Goal: Task Accomplishment & Management: Manage account settings

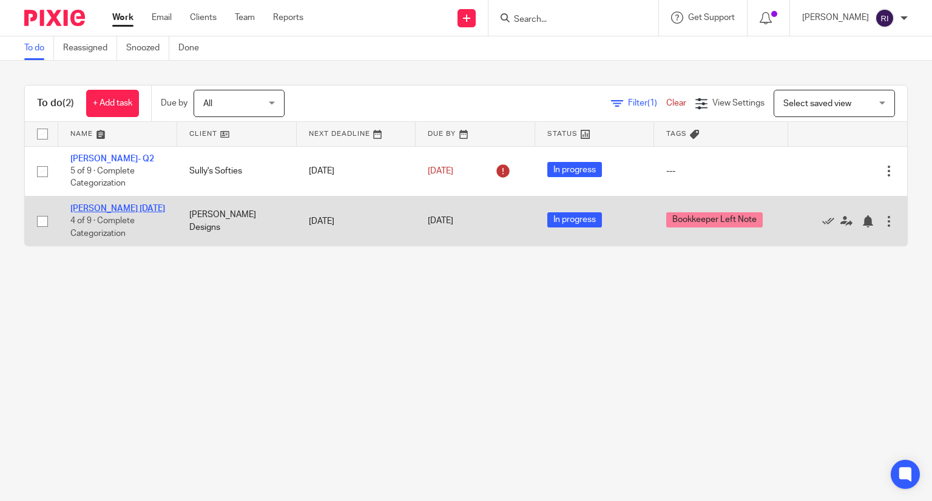
click at [114, 209] on link "[PERSON_NAME] [DATE]" at bounding box center [117, 209] width 95 height 8
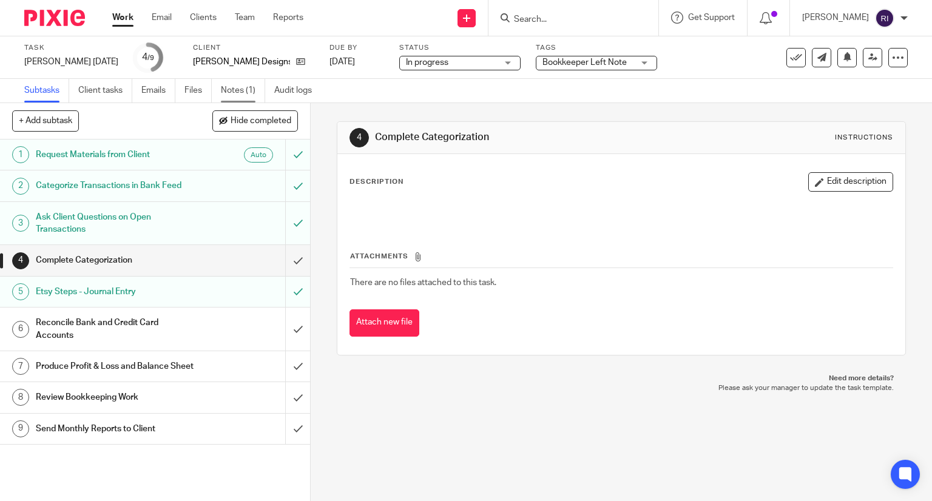
click at [225, 82] on link "Notes (1)" at bounding box center [243, 91] width 44 height 24
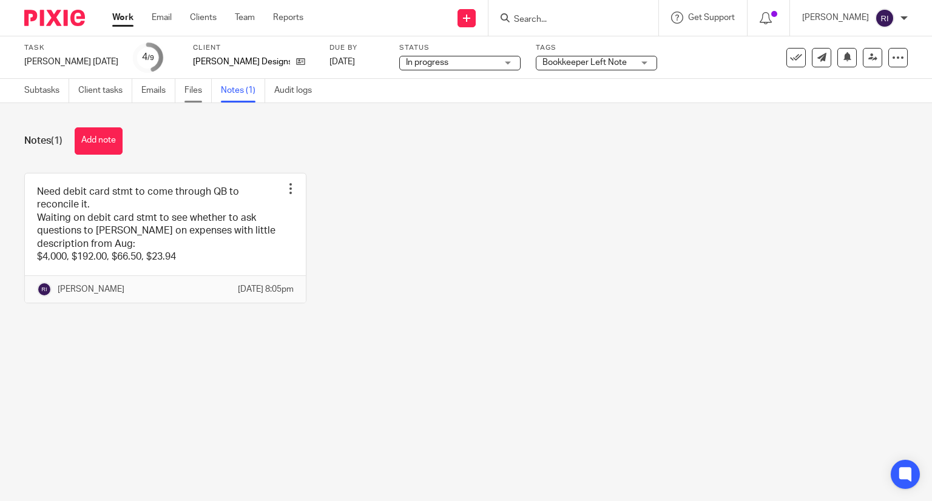
click at [192, 96] on link "Files" at bounding box center [198, 91] width 27 height 24
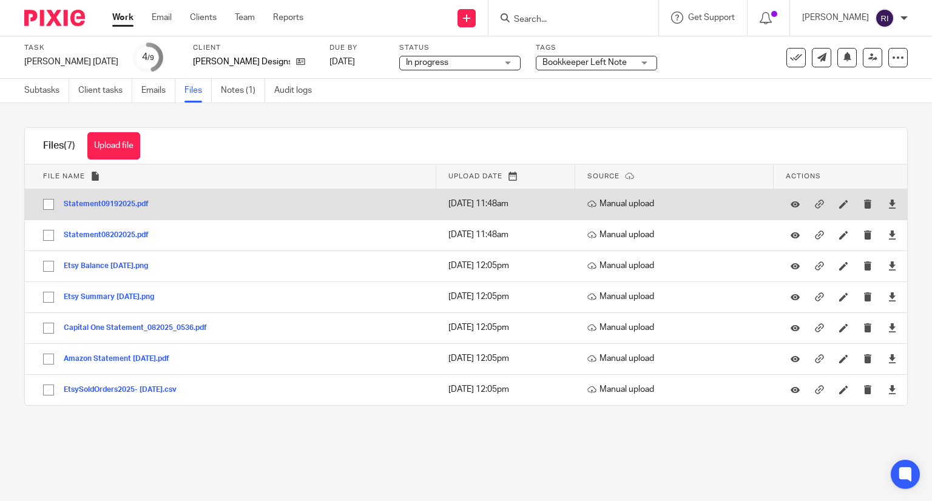
click at [121, 206] on button "Statement09192025.pdf" at bounding box center [111, 204] width 94 height 8
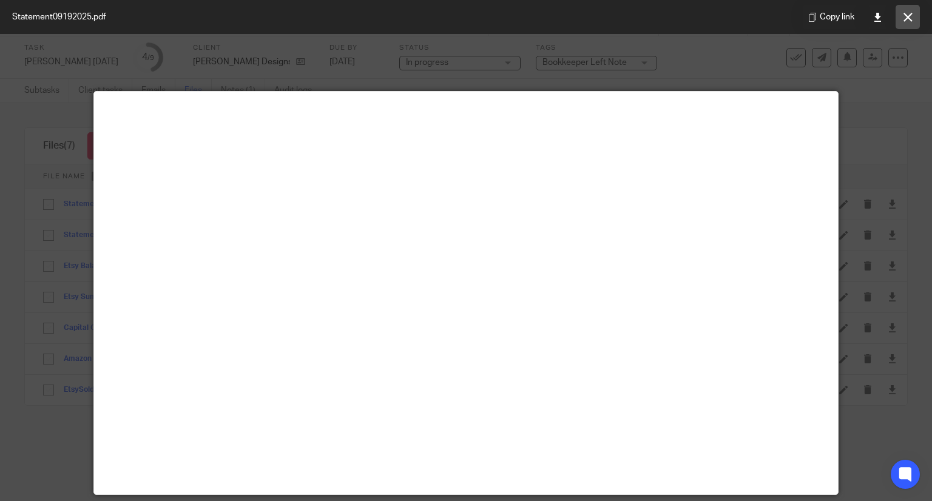
click at [911, 23] on button at bounding box center [908, 17] width 24 height 24
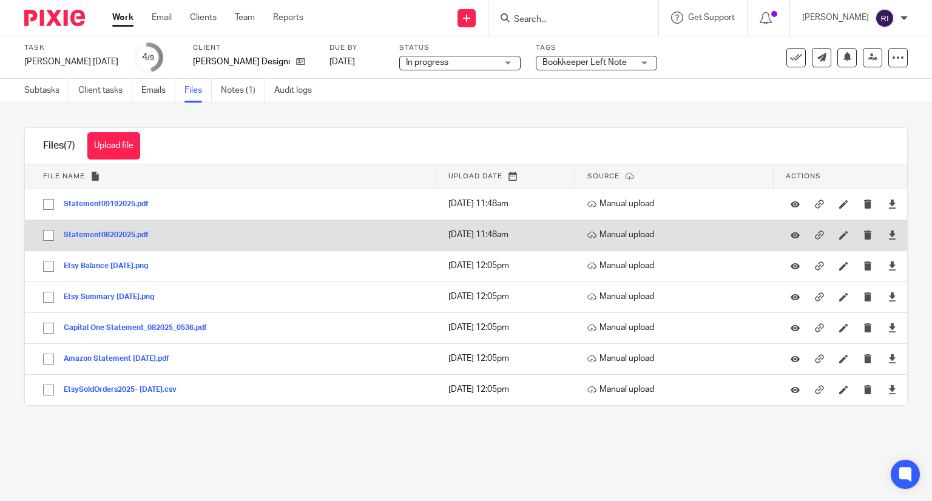
click at [126, 238] on button "Statement08202025.pdf" at bounding box center [111, 235] width 94 height 8
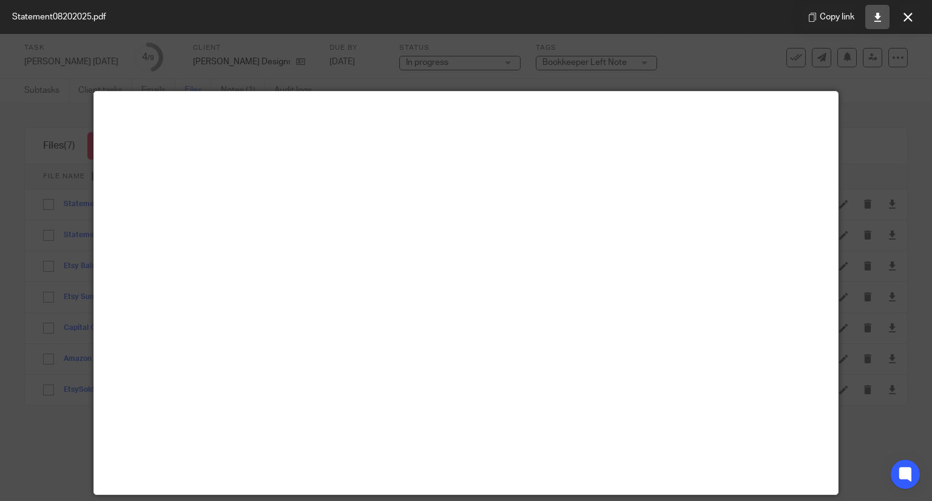
click at [876, 8] on link at bounding box center [878, 17] width 24 height 24
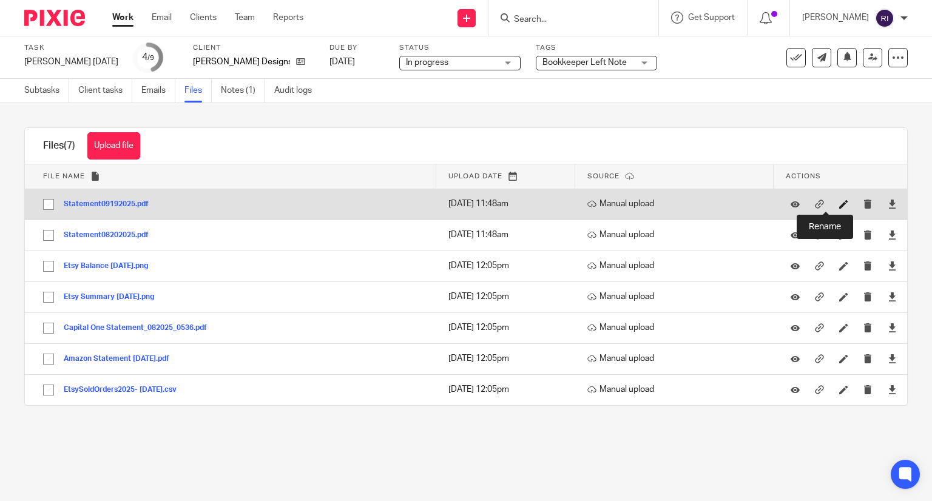
click at [840, 200] on icon at bounding box center [844, 204] width 9 height 9
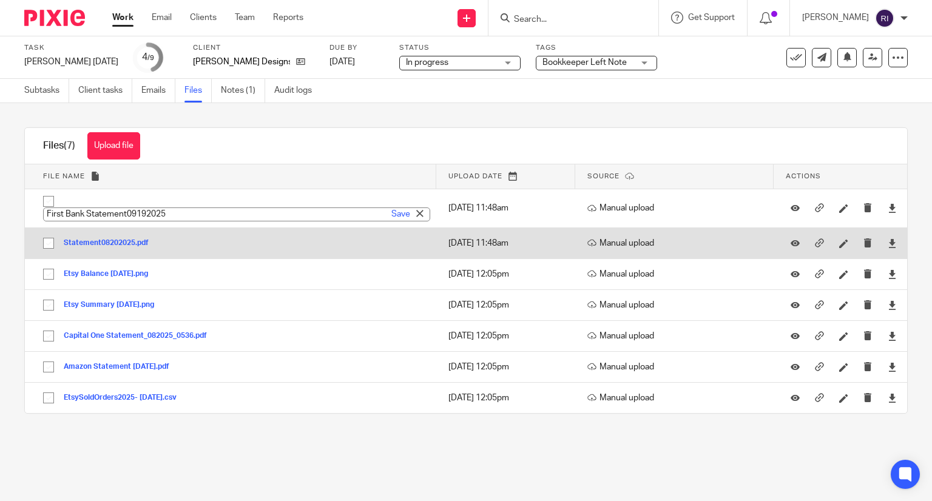
type input "First Bank Statement09192025"
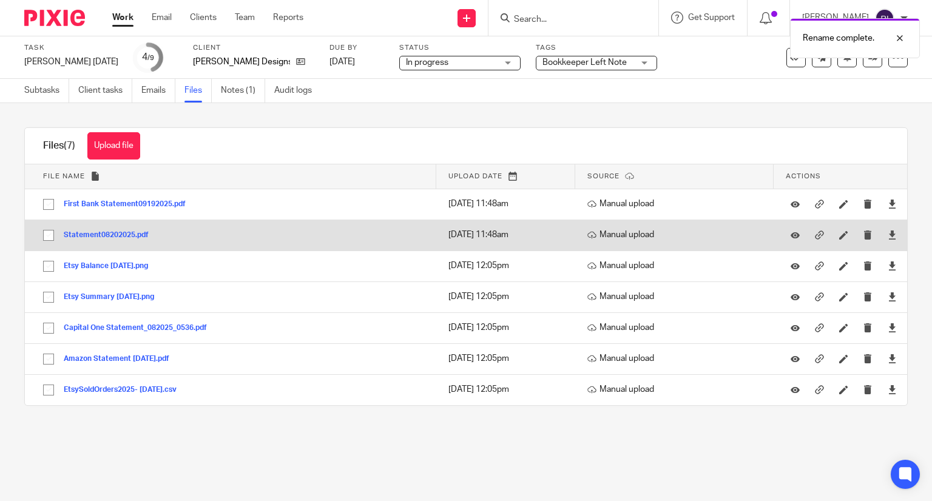
click at [835, 237] on div at bounding box center [844, 235] width 18 height 18
click at [840, 237] on icon at bounding box center [844, 235] width 9 height 9
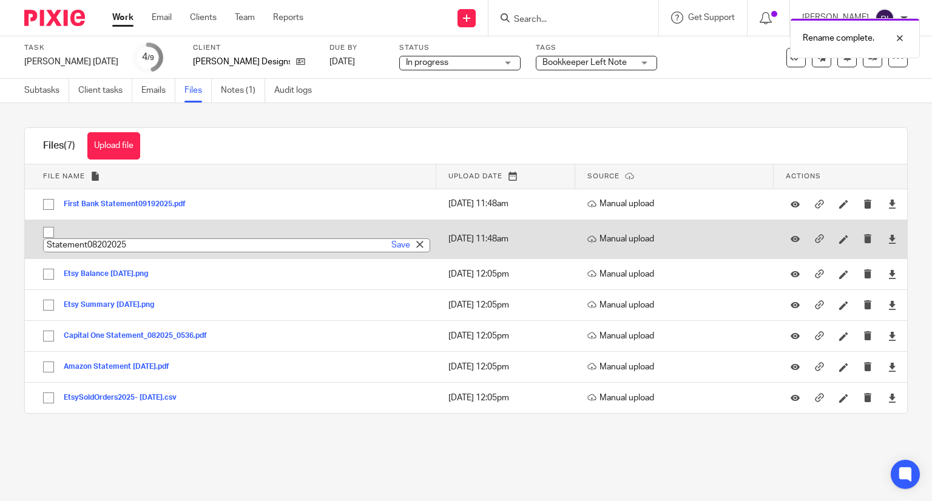
click at [46, 246] on input "Statement08202025" at bounding box center [236, 246] width 387 height 14
type input "First Bank Statement08202025"
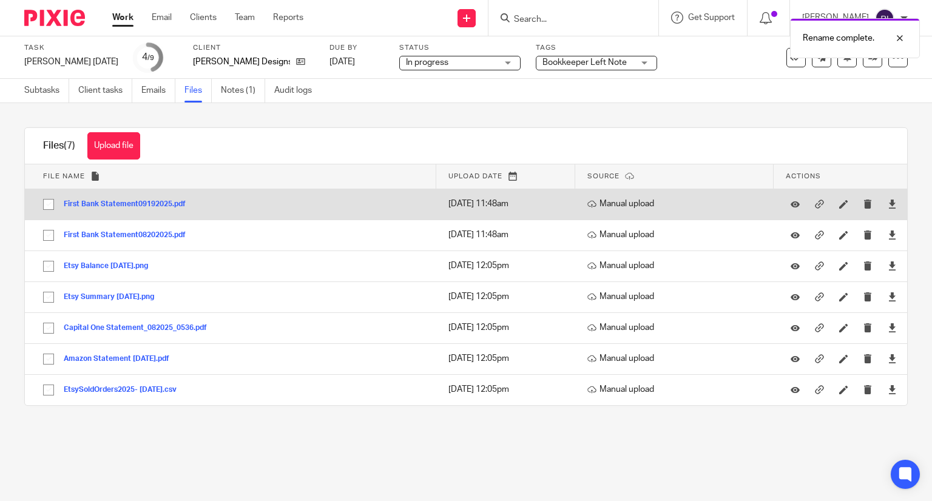
click at [149, 205] on button "First Bank Statement09192025.pdf" at bounding box center [129, 204] width 131 height 8
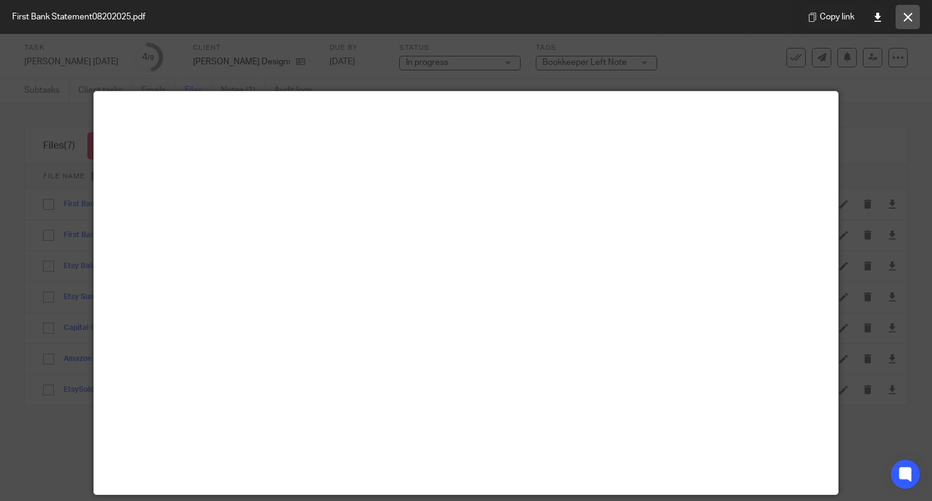
click at [911, 18] on icon at bounding box center [908, 17] width 9 height 9
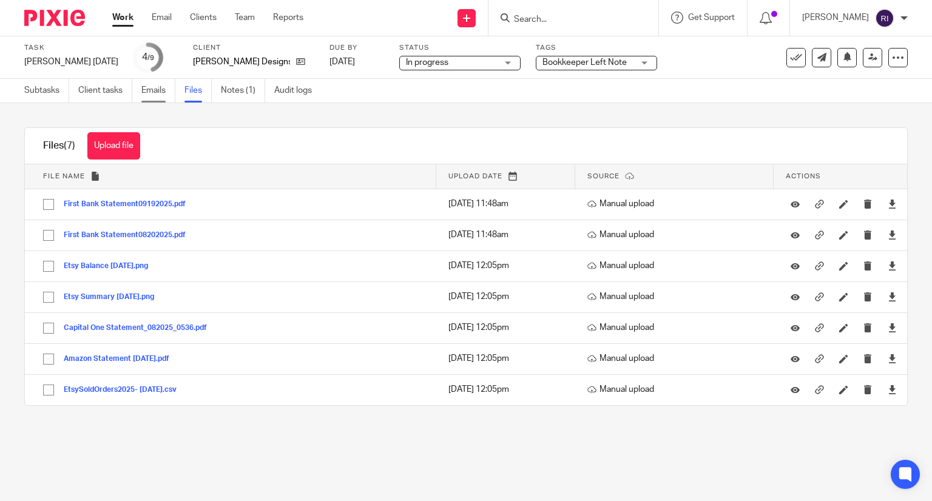
click at [151, 89] on link "Emails" at bounding box center [158, 91] width 34 height 24
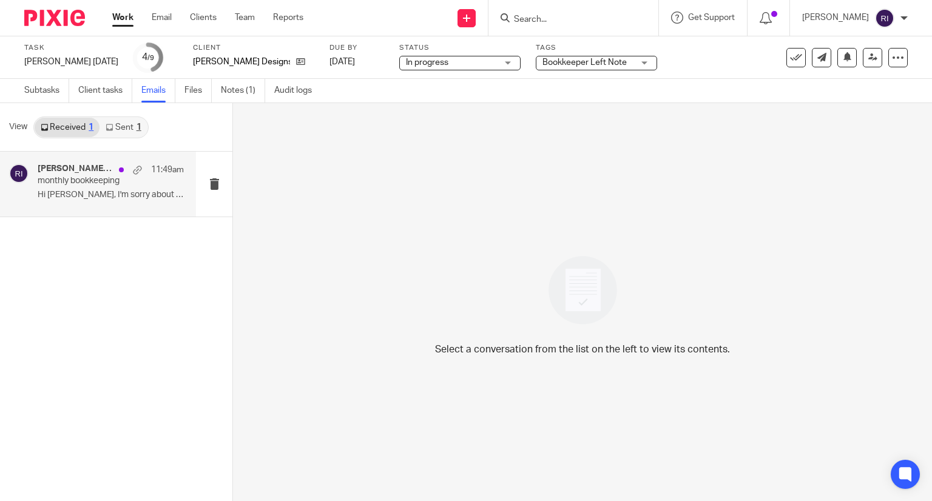
click at [123, 203] on div "Susan Paulette Designs, susanpaulettedesigns, Me 11:49am monthly bookkeeping Hi…" at bounding box center [111, 184] width 146 height 41
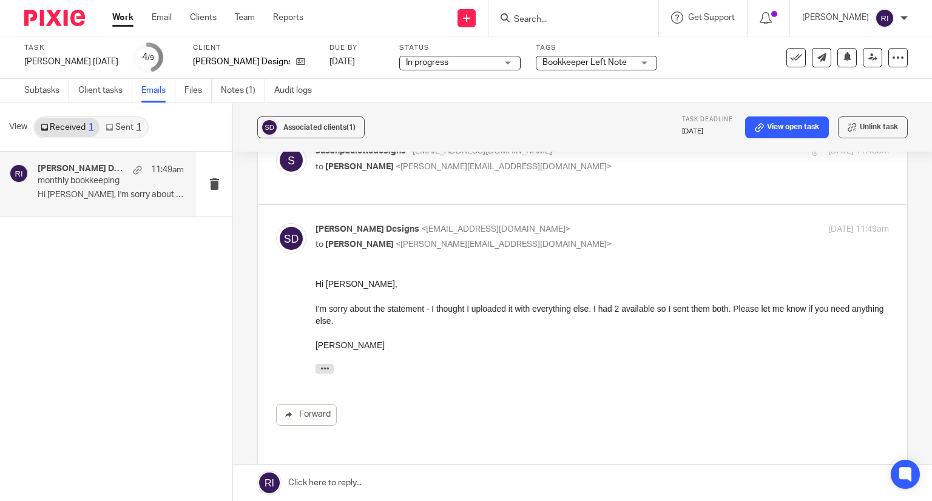
scroll to position [376, 0]
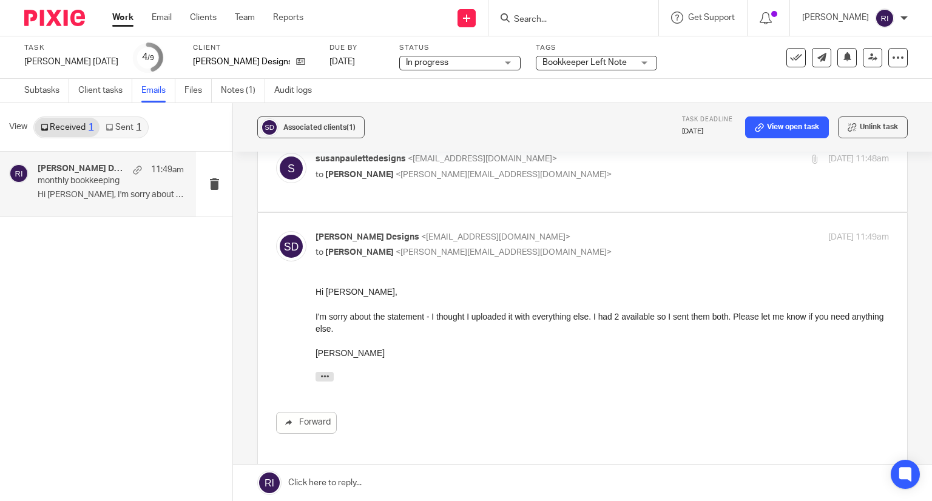
click at [360, 484] on link at bounding box center [582, 483] width 699 height 36
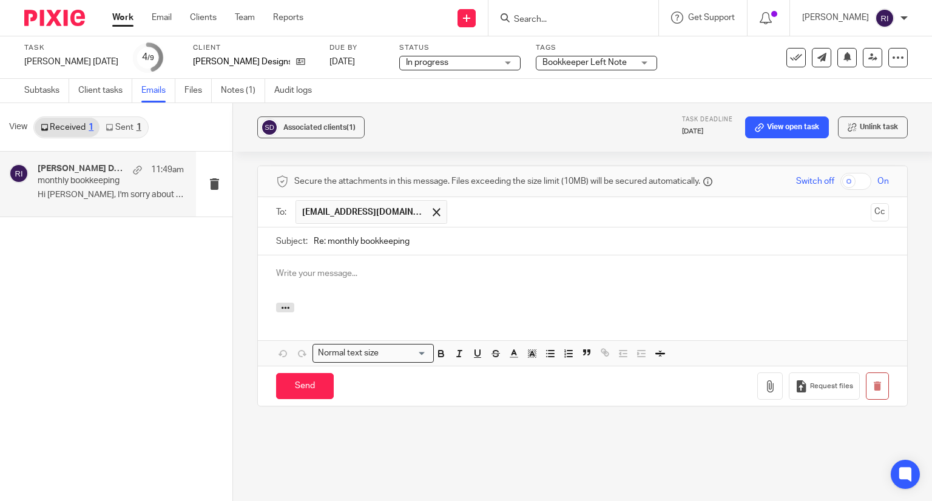
scroll to position [0, 0]
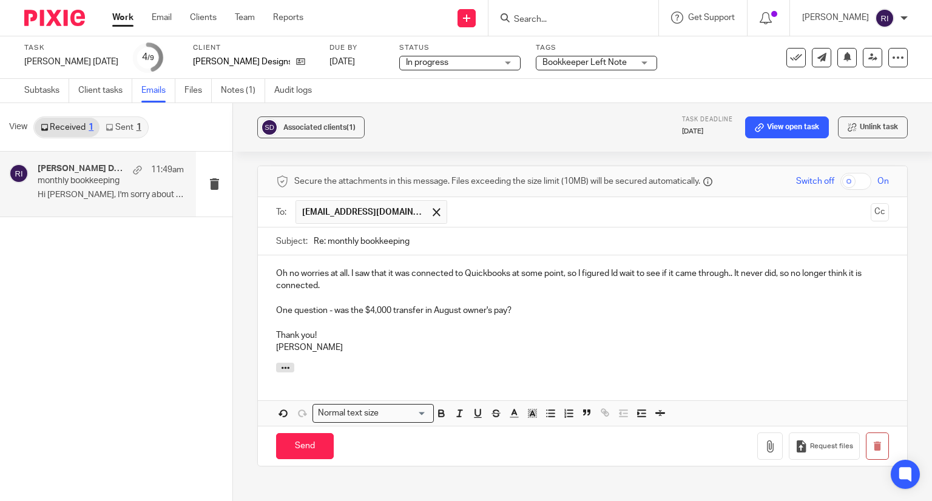
click at [347, 268] on p "Oh no worries at all. I saw that it was connected to Quickbooks at some point, …" at bounding box center [582, 280] width 613 height 25
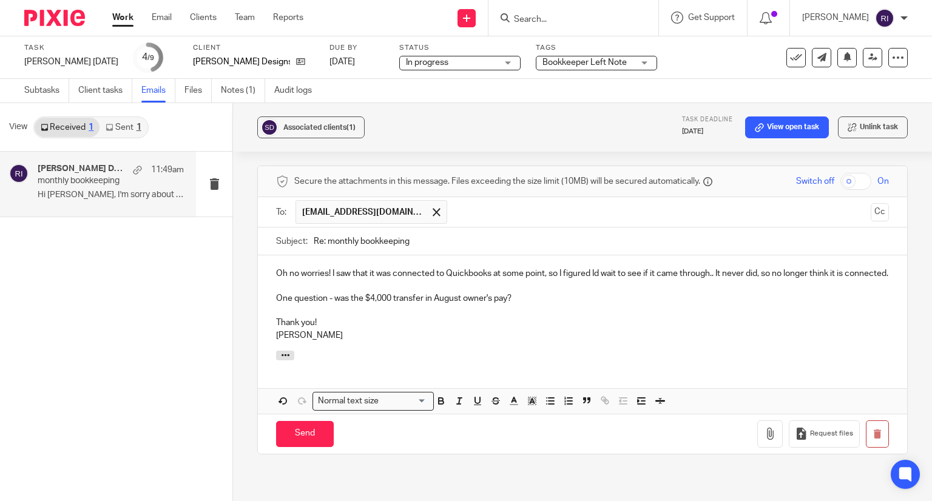
click at [514, 268] on p "Oh no worries! I saw that it was connected to Quickbooks at some point, so I fi…" at bounding box center [582, 274] width 613 height 12
click at [657, 268] on p "Oh no worries! I saw that it was connected to Quickbooks, so I figured Id wait …" at bounding box center [582, 274] width 613 height 12
click at [697, 293] on p "One question - was the $4,000 transfer in August owner's pay?" at bounding box center [582, 299] width 613 height 12
click at [722, 268] on p "Oh no worries! I saw that it was connected to Quickbooks, so I figured Id wait …" at bounding box center [582, 274] width 613 height 12
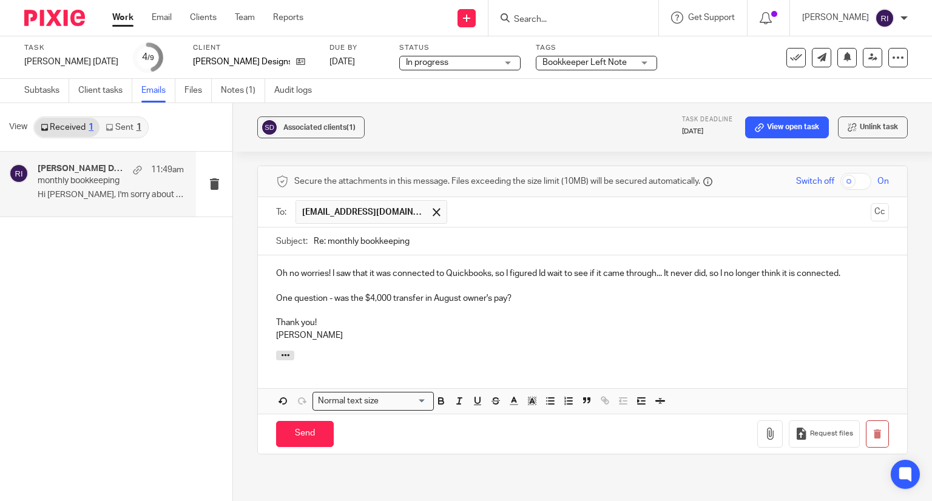
click at [696, 280] on p at bounding box center [582, 286] width 613 height 12
click at [871, 259] on div "Oh no worries! I saw that it was connected to Quickbooks, so I figured Id wait …" at bounding box center [583, 303] width 650 height 95
click at [535, 317] on p "Thank you!" at bounding box center [582, 323] width 613 height 12
click at [857, 268] on p "Oh no worries! I saw that it was connected to Quickbooks, so I figured Id wait …" at bounding box center [582, 274] width 613 height 12
click at [852, 268] on p "Oh no worries! I saw that it was connected to Quickbooks, so I figured Id wait …" at bounding box center [582, 274] width 613 height 12
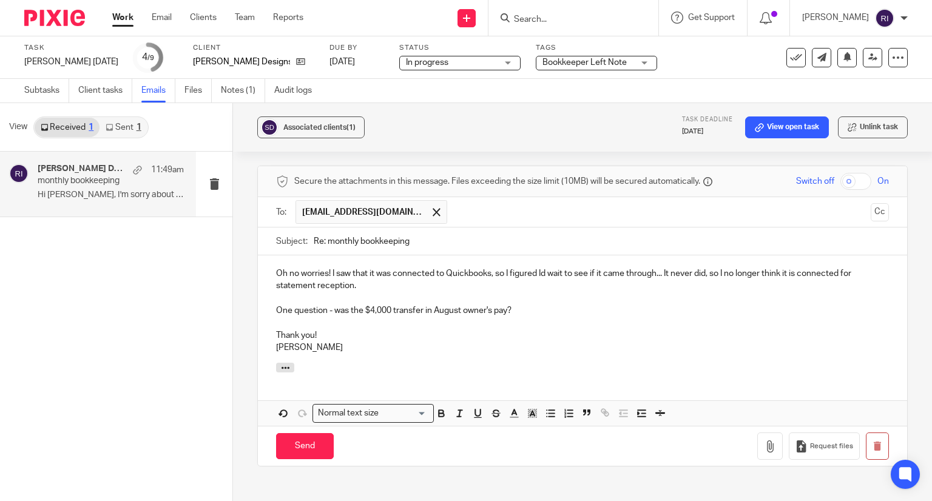
click at [327, 293] on p at bounding box center [582, 299] width 613 height 12
click at [324, 305] on p "One question - was the $4,000 transfer in August owner's pay?" at bounding box center [582, 311] width 613 height 12
click at [363, 305] on p "One question I have - was the $4,000 transfer in August owner's pay?" at bounding box center [582, 311] width 613 height 12
click at [468, 305] on p "One question I have - Was the $4,000 transfer in August owner's pay?" at bounding box center [582, 311] width 613 height 12
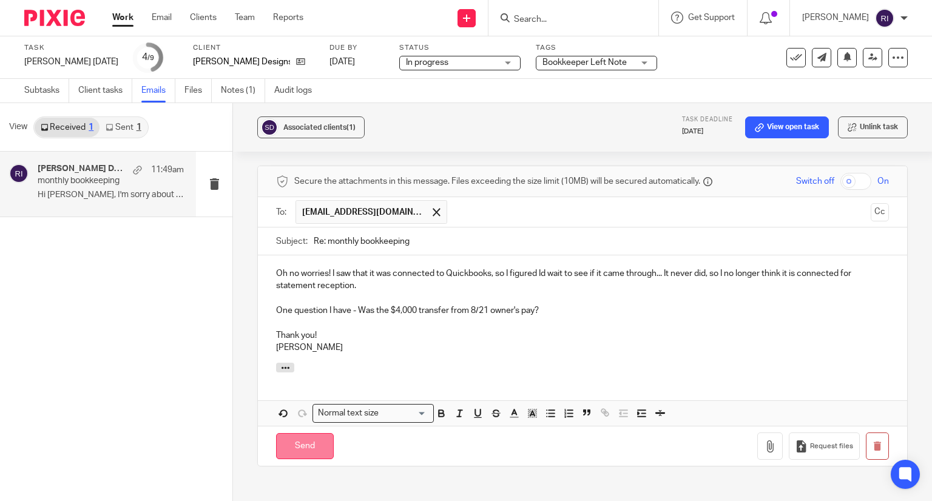
click at [294, 433] on input "Send" at bounding box center [305, 446] width 58 height 26
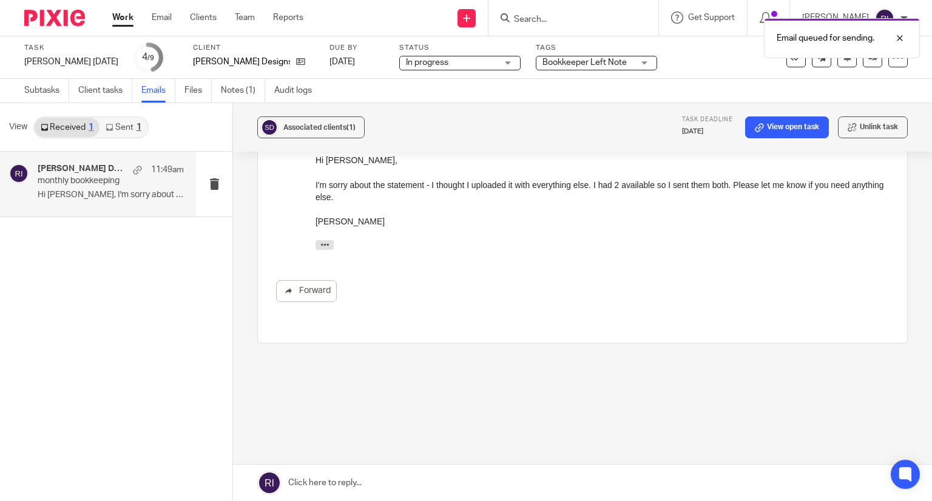
scroll to position [494, 0]
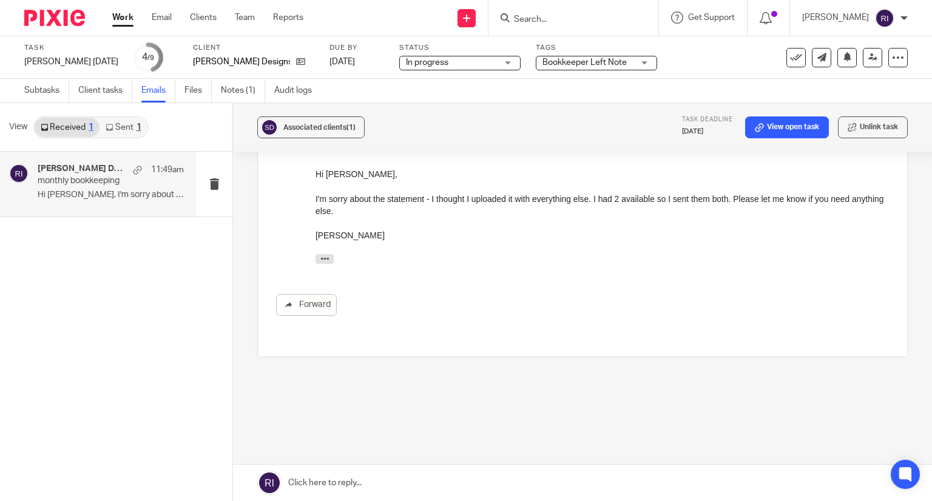
click at [1, 131] on div "View Received 1 Sent 1" at bounding box center [116, 127] width 233 height 49
click at [51, 90] on link "Subtasks" at bounding box center [46, 91] width 45 height 24
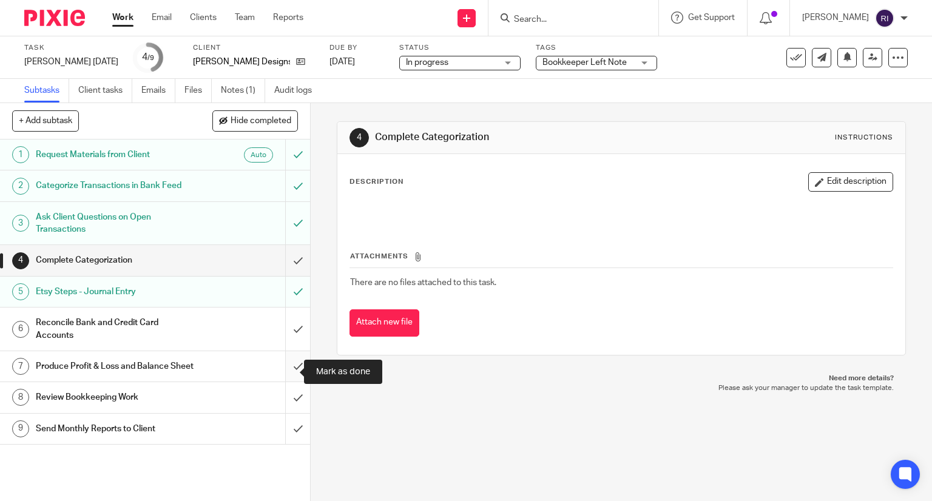
click at [280, 367] on input "submit" at bounding box center [155, 366] width 310 height 30
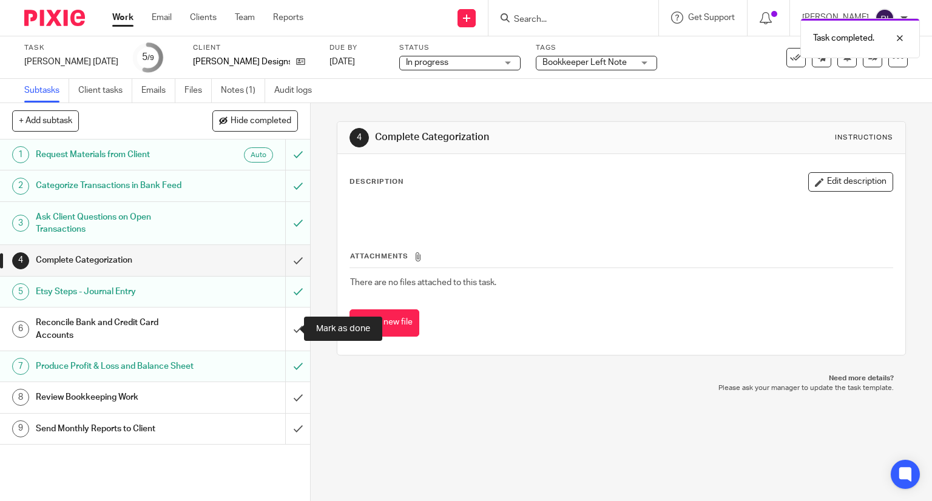
click at [287, 321] on input "submit" at bounding box center [155, 329] width 310 height 43
click at [228, 83] on link "Notes (1)" at bounding box center [243, 91] width 44 height 24
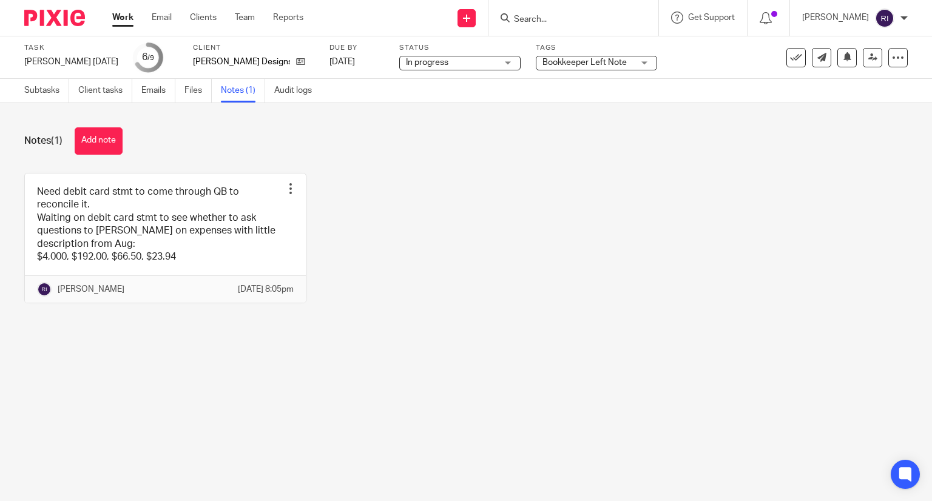
click at [213, 234] on link at bounding box center [165, 239] width 281 height 130
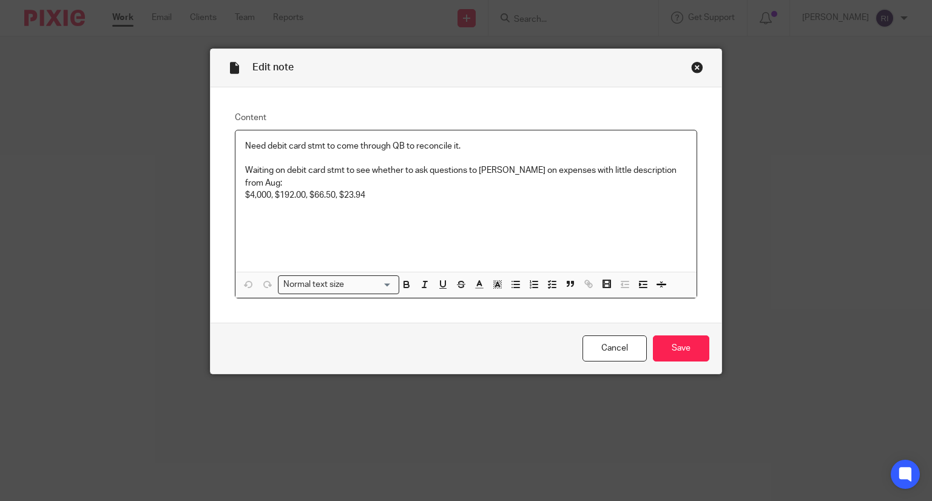
drag, startPoint x: 430, startPoint y: 194, endPoint x: 124, endPoint y: 102, distance: 319.6
drag, startPoint x: 124, startPoint y: 102, endPoint x: 429, endPoint y: 192, distance: 318.5
click at [429, 202] on p at bounding box center [466, 208] width 443 height 12
drag, startPoint x: 429, startPoint y: 192, endPoint x: 161, endPoint y: 109, distance: 280.9
drag, startPoint x: 161, startPoint y: 109, endPoint x: 436, endPoint y: 166, distance: 281.3
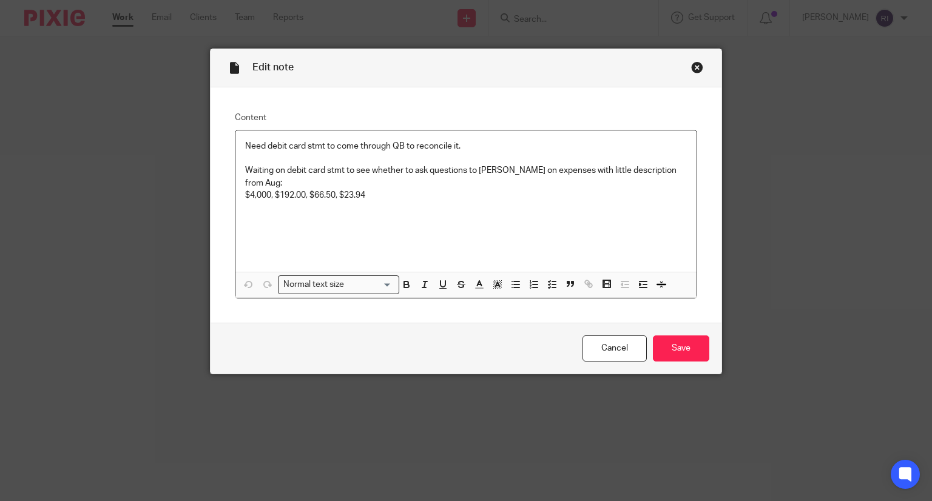
click at [436, 166] on p "Waiting on debit card stmt to see whether to ask questions to [PERSON_NAME] on …" at bounding box center [466, 177] width 443 height 25
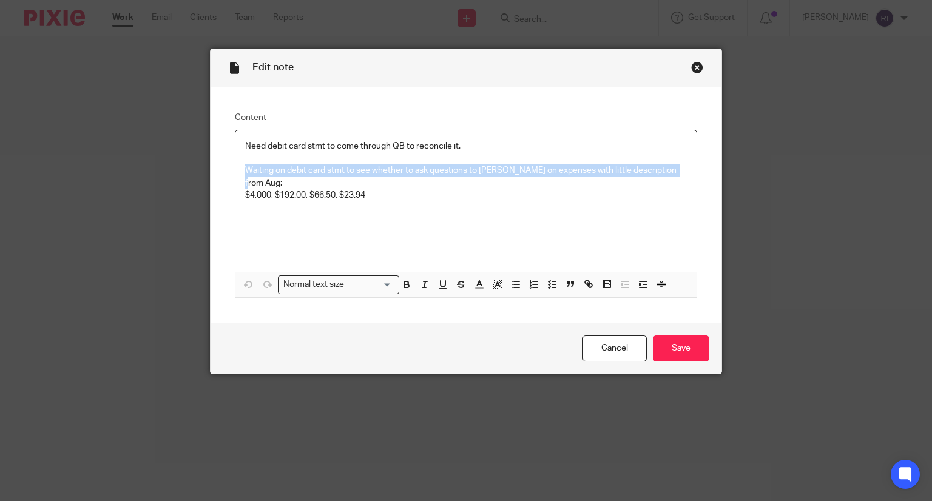
click at [436, 166] on p "Waiting on debit card stmt to see whether to ask questions to [PERSON_NAME] on …" at bounding box center [466, 177] width 443 height 25
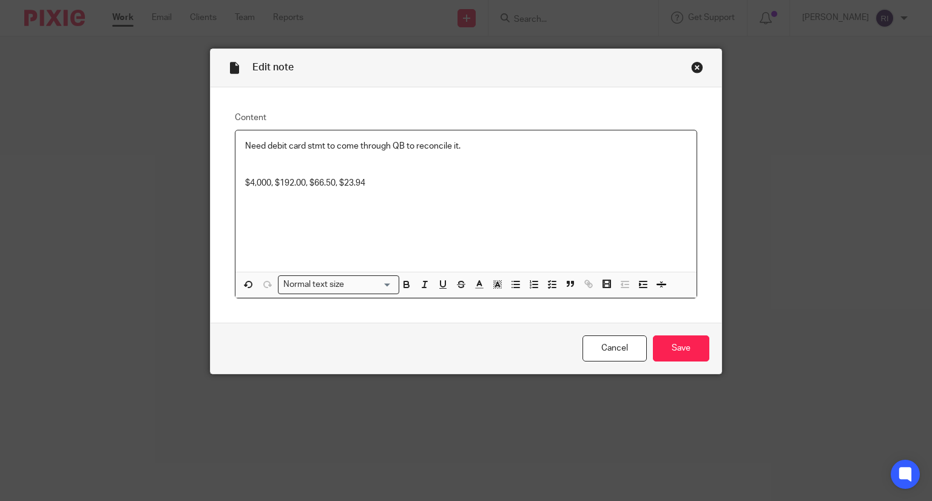
click at [353, 178] on p "$4,000, $192.00, $66.50, $23.94" at bounding box center [466, 183] width 443 height 12
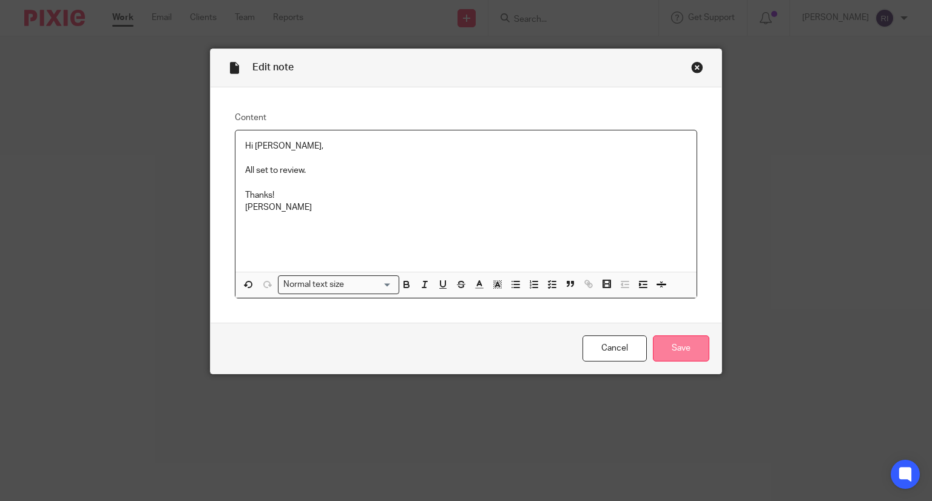
click at [695, 351] on input "Save" at bounding box center [681, 349] width 56 height 26
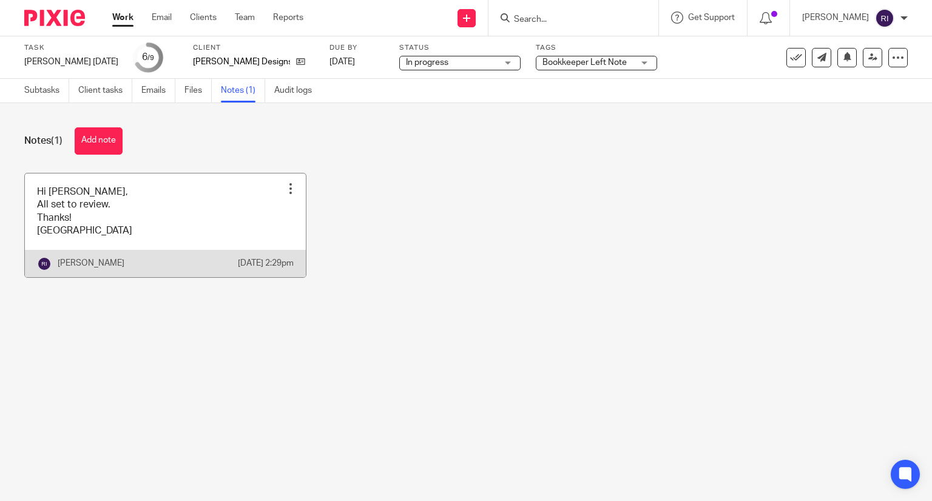
click at [155, 241] on link at bounding box center [165, 226] width 281 height 104
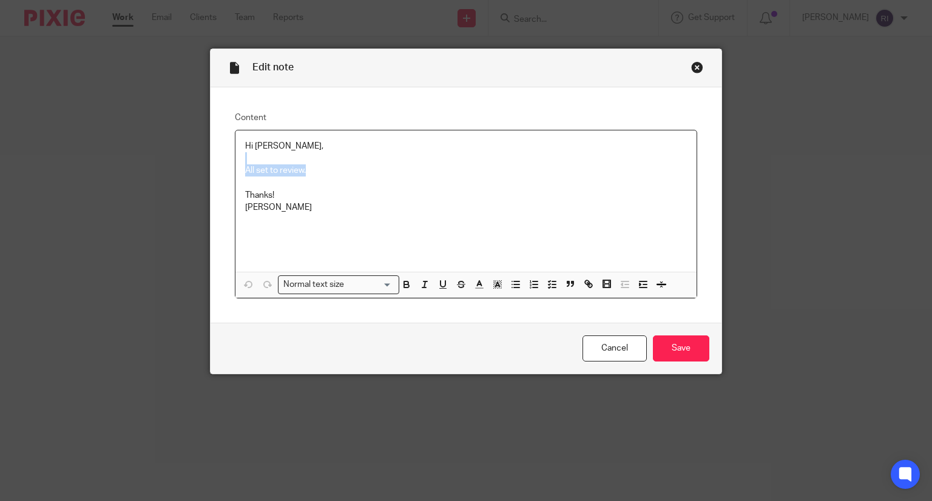
drag, startPoint x: 336, startPoint y: 162, endPoint x: 316, endPoint y: 169, distance: 21.1
click at [316, 169] on div "Hi Michelle, All set to review. Thanks! Regina" at bounding box center [467, 201] width 462 height 141
click at [316, 169] on p "All set to review." at bounding box center [466, 171] width 443 height 12
click at [672, 350] on input "Save" at bounding box center [681, 349] width 56 height 26
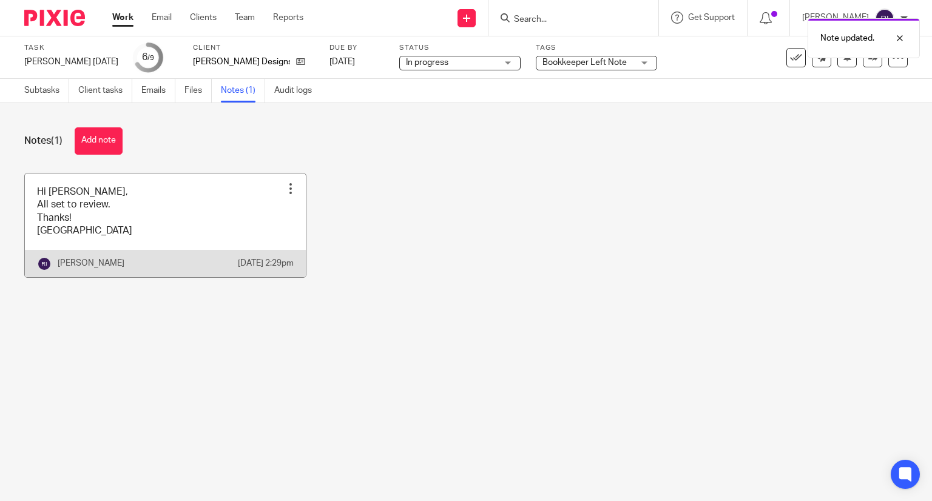
click at [114, 186] on link at bounding box center [165, 226] width 281 height 104
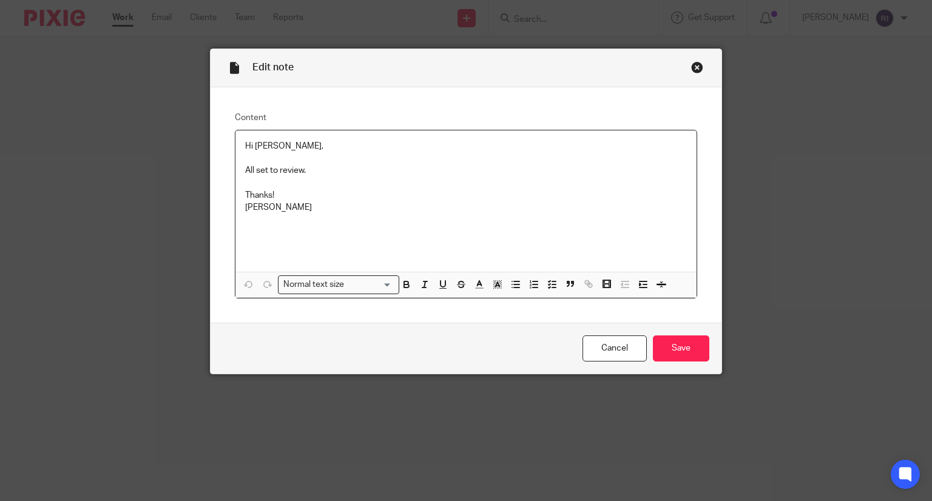
click at [331, 169] on p "All set to review." at bounding box center [466, 171] width 443 height 12
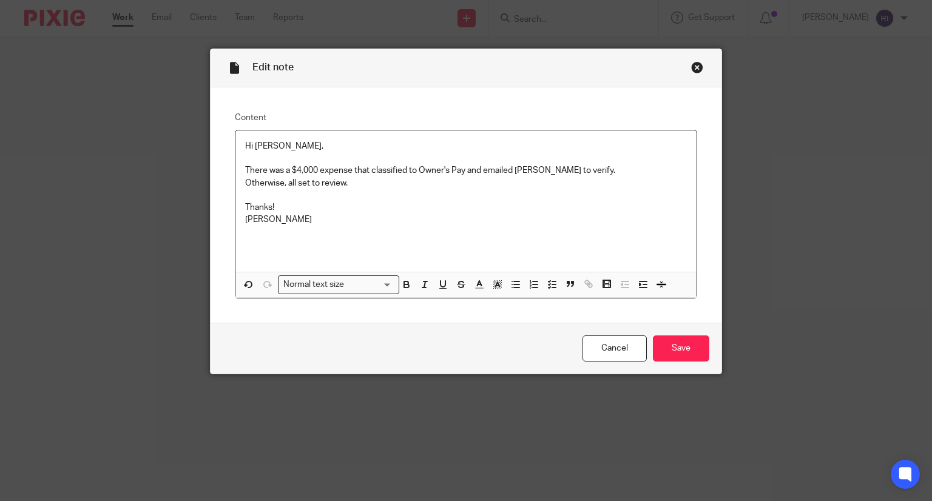
click at [416, 206] on p "Thanks! [GEOGRAPHIC_DATA]" at bounding box center [466, 214] width 443 height 25
click at [407, 175] on p "There was a $4,000 expense that classified to Owner's Pay and emailed [PERSON_N…" at bounding box center [466, 171] width 443 height 12
click at [366, 172] on p "There was a $4,000 expense that classified to Owner's Pay and emailed [PERSON_N…" at bounding box center [466, 171] width 443 height 12
click at [353, 173] on p "There was a $4,000 expense that I classified to Owner's Pay and emailed [PERSON…" at bounding box center [466, 171] width 443 height 12
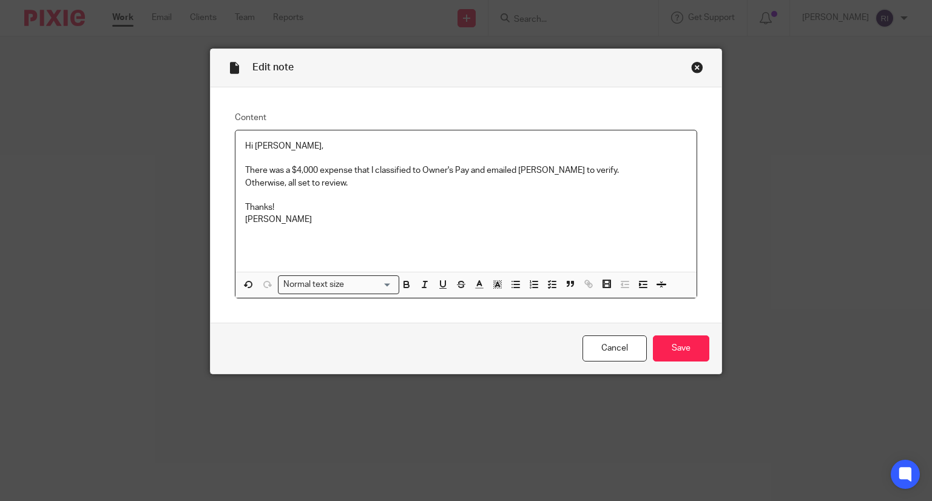
click at [484, 183] on p "Otherwise, all set to review." at bounding box center [466, 183] width 443 height 12
click at [484, 172] on p "There was a $4,000 expense that I classified to Owner's Pay and emailed [PERSON…" at bounding box center [466, 171] width 443 height 12
click at [596, 169] on p "There was a $4,000 expense that I classified to Owner's Pay and emailed [PERSON…" at bounding box center [466, 171] width 443 height 12
click at [509, 238] on p "Thanks! [GEOGRAPHIC_DATA]" at bounding box center [466, 238] width 443 height 25
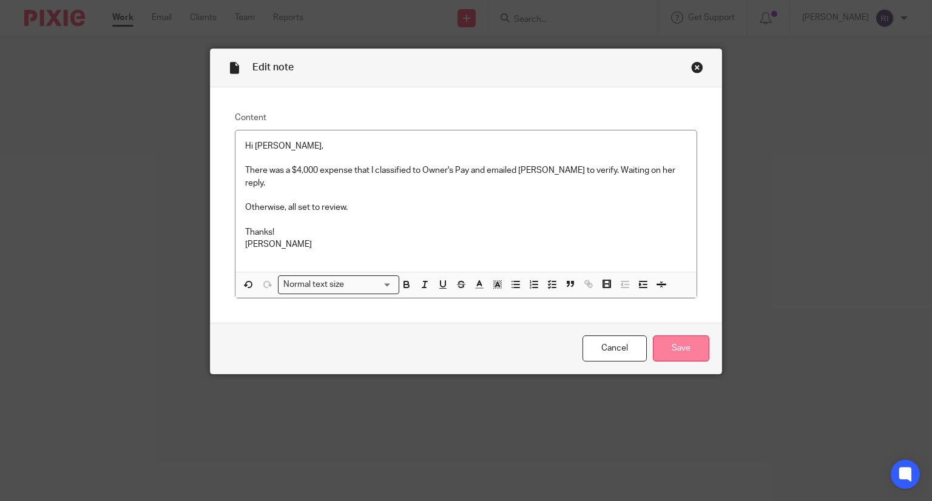
click at [674, 341] on input "Save" at bounding box center [681, 349] width 56 height 26
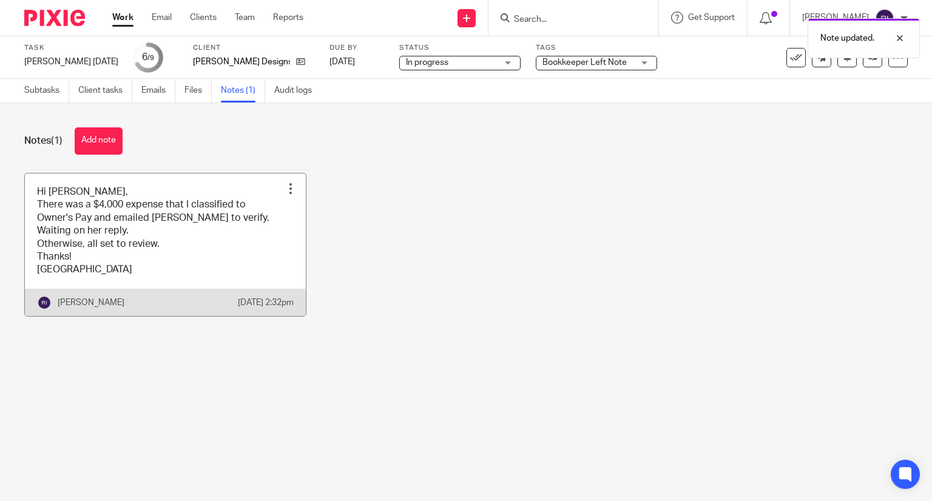
click at [217, 254] on link at bounding box center [165, 245] width 281 height 143
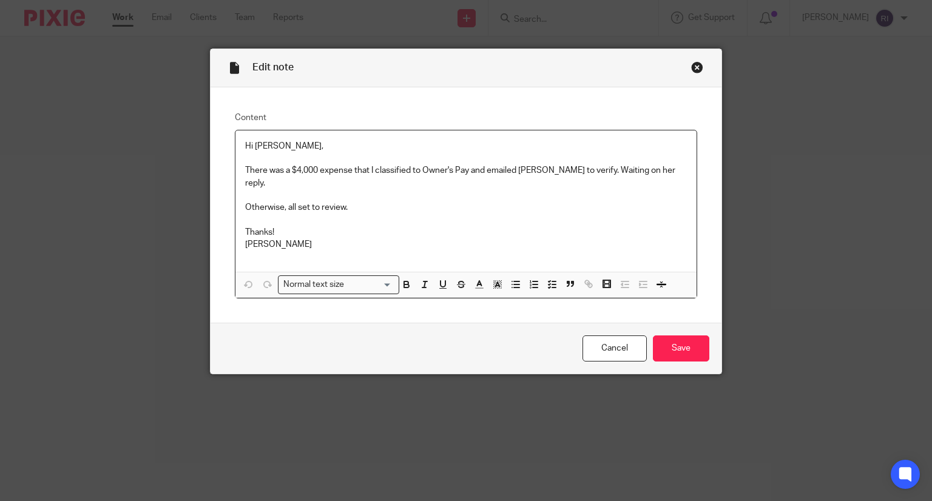
click at [236, 172] on div "Hi [PERSON_NAME], There was a $4,000 expense that I classified to Owner's Pay a…" at bounding box center [467, 201] width 462 height 141
click at [671, 170] on p "(There was a $4,000 expense that I classified to Owner's Pay and emailed [PERSO…" at bounding box center [466, 177] width 443 height 25
click at [681, 355] on input "Save" at bounding box center [681, 349] width 56 height 26
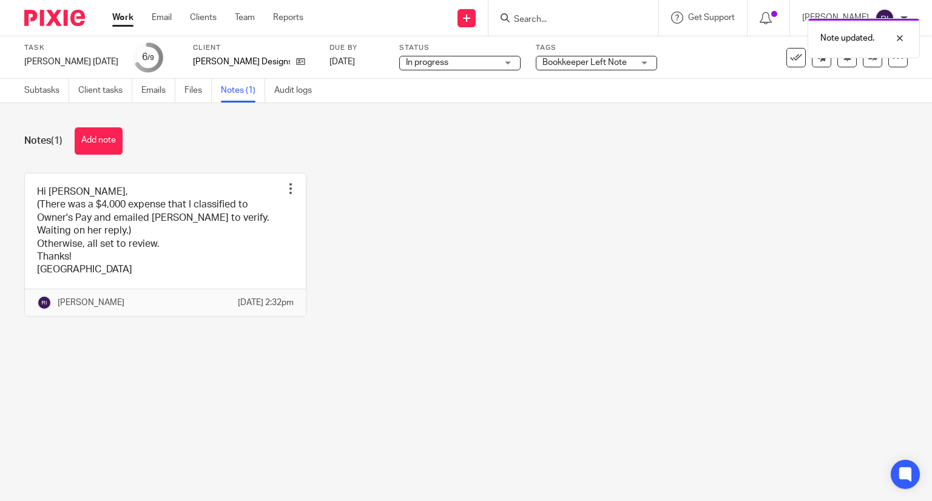
click at [619, 63] on div "Bookkeeper Left Note" at bounding box center [596, 63] width 121 height 15
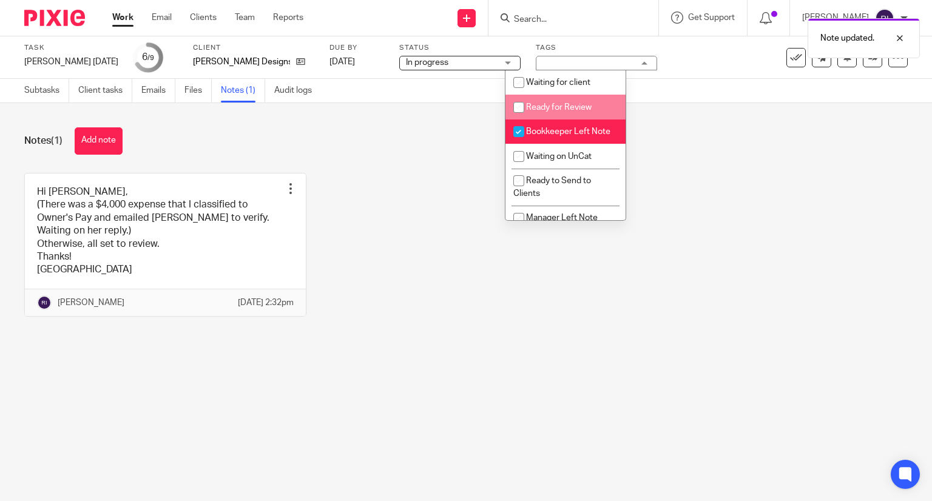
click at [517, 104] on input "checkbox" at bounding box center [519, 107] width 23 height 23
checkbox input "true"
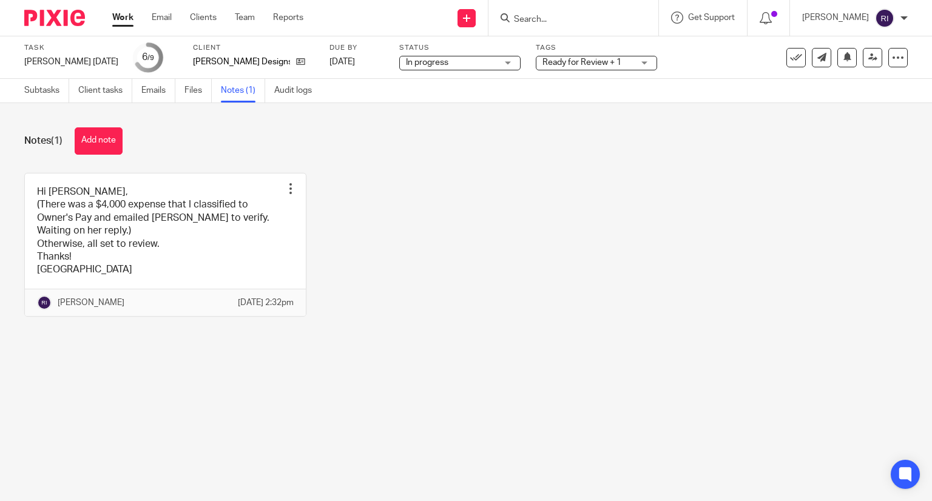
click at [688, 149] on div "Notes (1) Add note" at bounding box center [466, 140] width 884 height 27
click at [868, 47] on div "Task Susan Aug 2025 Save Susan Aug 2025 6 /9 Client Susan Paulette Designs Due …" at bounding box center [466, 57] width 884 height 29
click at [866, 50] on link at bounding box center [872, 57] width 19 height 19
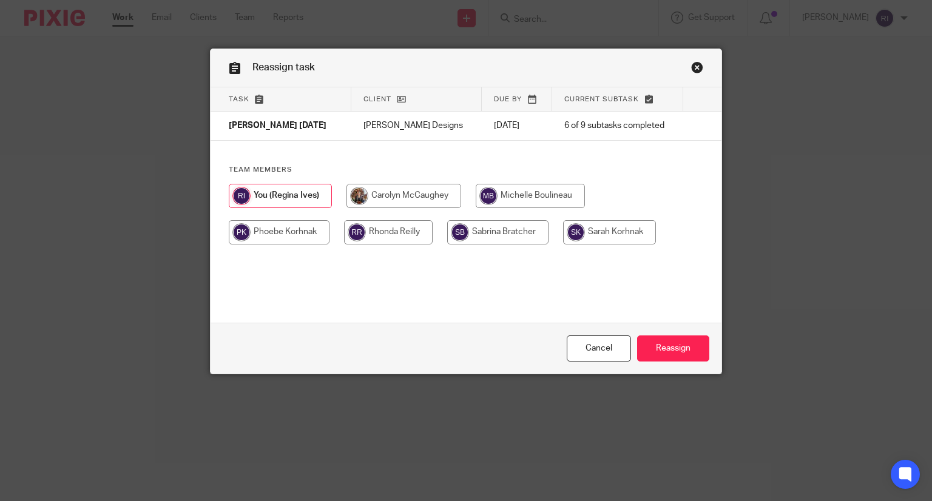
click at [525, 199] on input "radio" at bounding box center [530, 196] width 109 height 24
radio input "true"
click at [670, 349] on input "Reassign" at bounding box center [673, 349] width 72 height 26
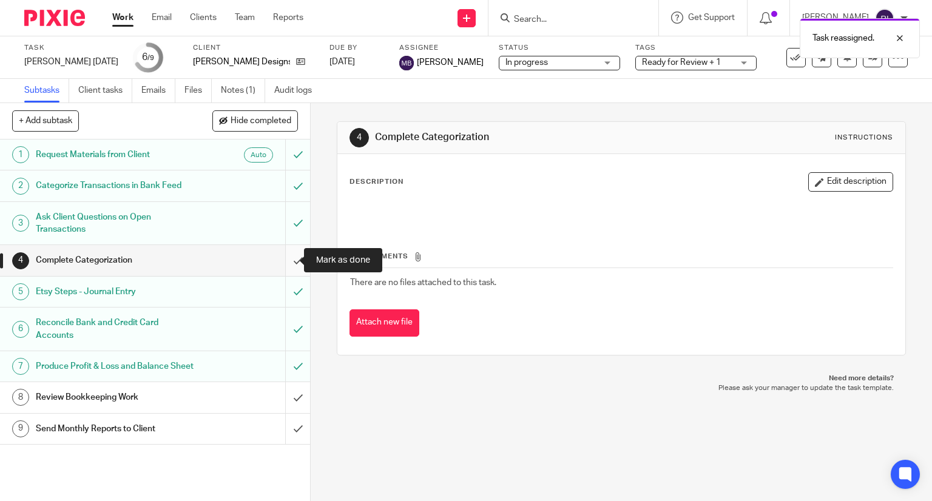
click at [282, 262] on input "submit" at bounding box center [155, 260] width 310 height 30
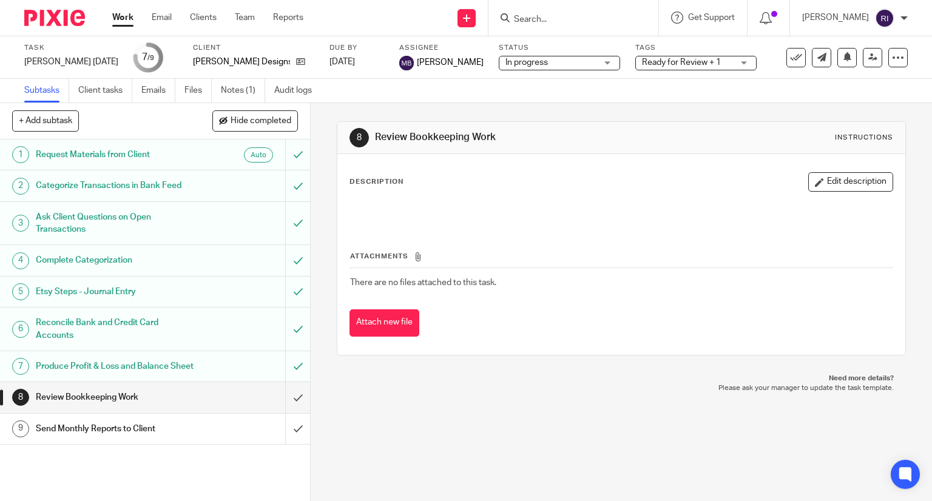
drag, startPoint x: 127, startPoint y: 6, endPoint x: 124, endPoint y: 15, distance: 9.6
click at [124, 15] on div "Work Email Clients Team Reports Work Email Clients Team Reports Settings" at bounding box center [211, 18] width 222 height 36
click at [124, 15] on link "Work" at bounding box center [122, 18] width 21 height 12
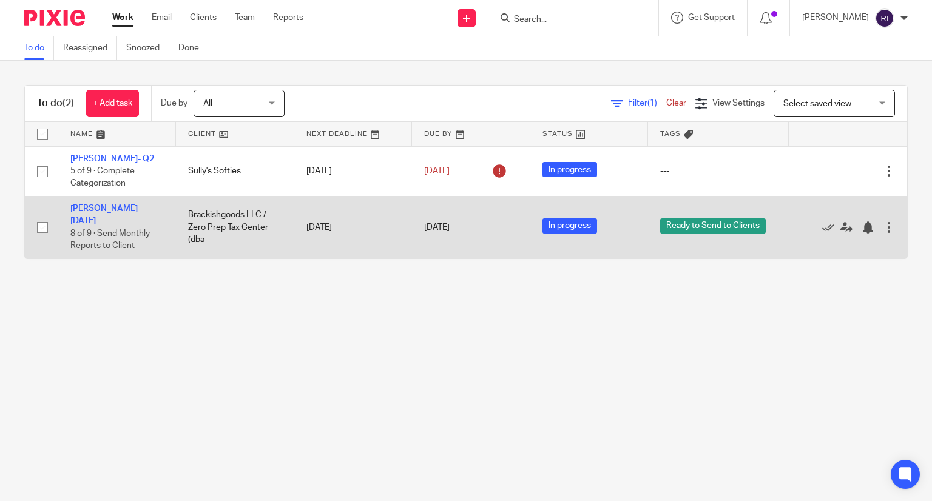
click at [99, 207] on link "[PERSON_NAME] - [DATE]" at bounding box center [106, 215] width 72 height 21
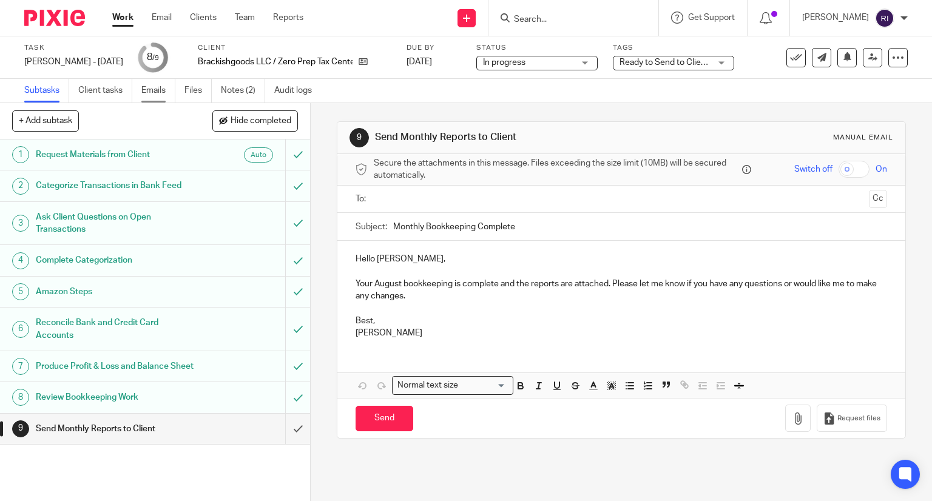
click at [146, 98] on link "Emails" at bounding box center [158, 91] width 34 height 24
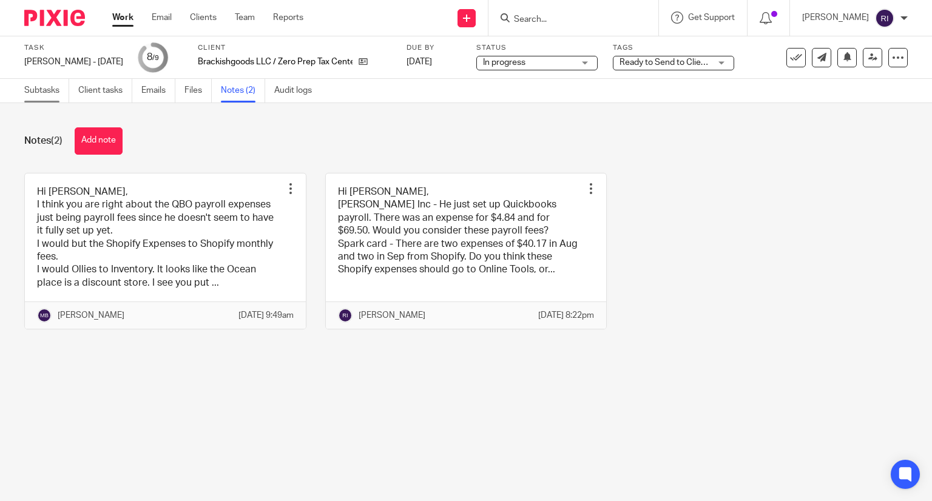
click at [39, 95] on link "Subtasks" at bounding box center [46, 91] width 45 height 24
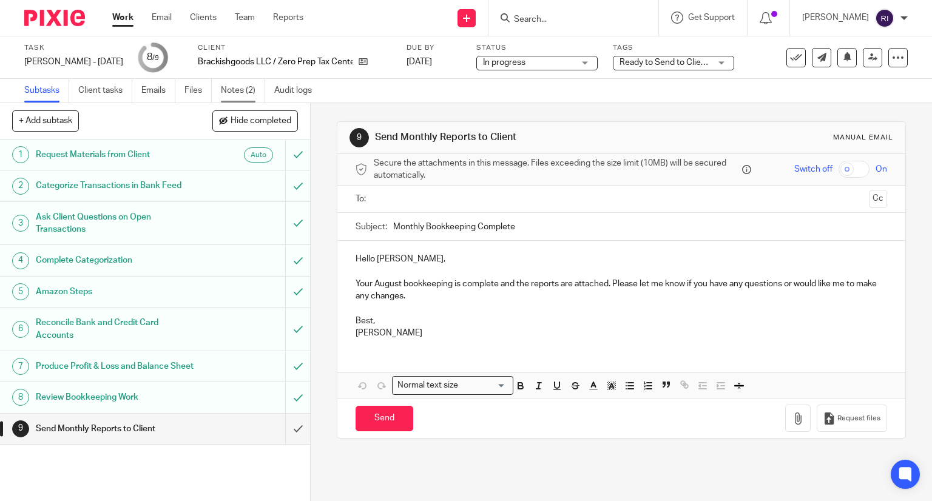
drag, startPoint x: 244, startPoint y: 103, endPoint x: 246, endPoint y: 89, distance: 14.7
click at [246, 89] on main "Task [PERSON_NAME] - [DATE] Save [PERSON_NAME] - [DATE] 8 /9 Client Brackishgoo…" at bounding box center [466, 250] width 932 height 501
click at [246, 89] on link "Notes (2)" at bounding box center [243, 91] width 44 height 24
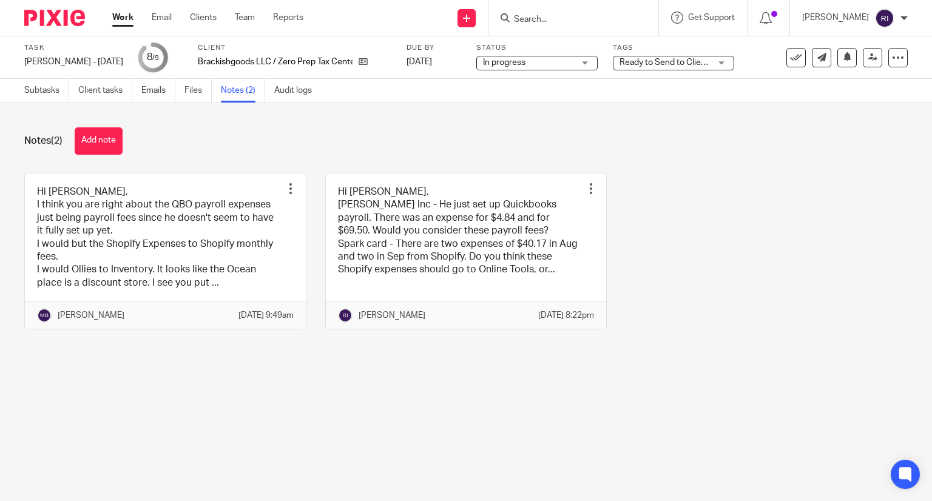
click at [126, 15] on link "Work" at bounding box center [122, 18] width 21 height 12
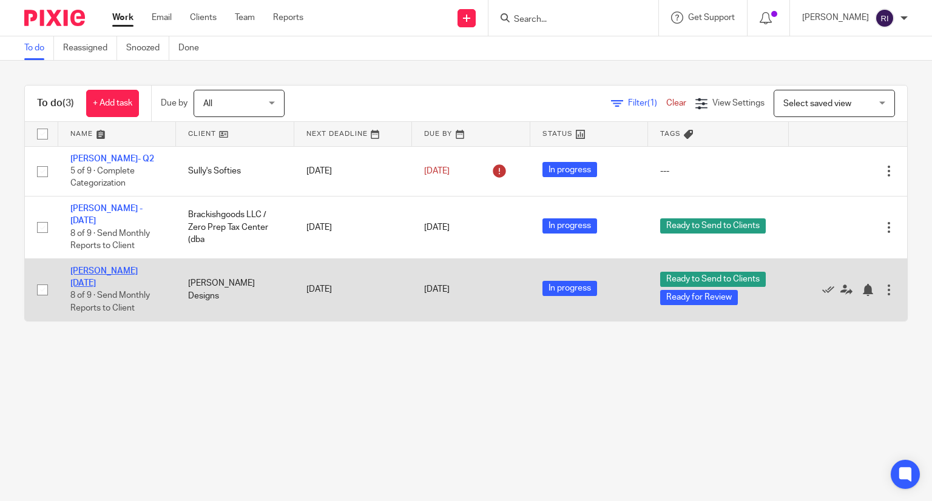
click at [112, 267] on link "[PERSON_NAME] [DATE]" at bounding box center [103, 277] width 67 height 21
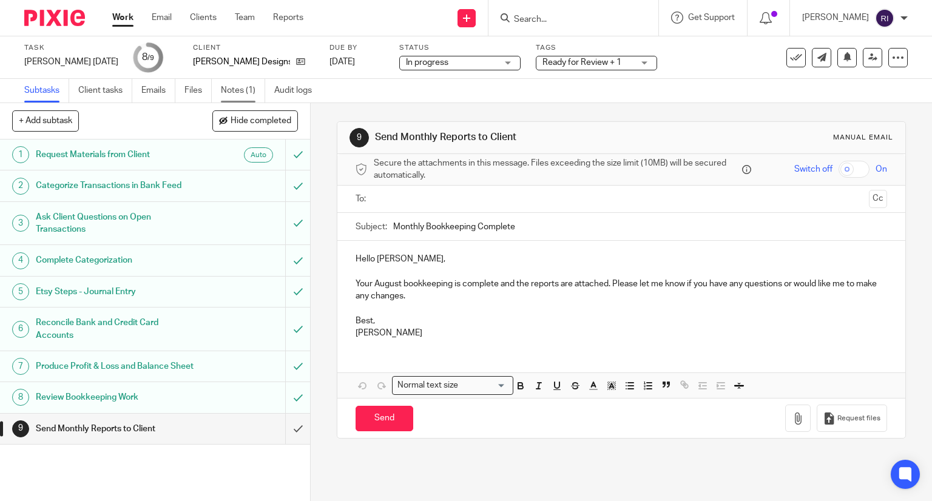
click at [253, 88] on link "Notes (1)" at bounding box center [243, 91] width 44 height 24
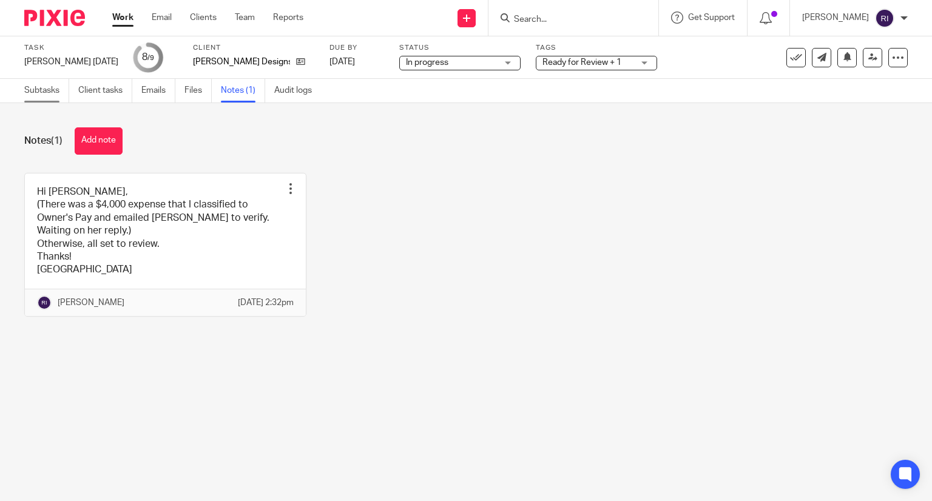
click at [36, 89] on link "Subtasks" at bounding box center [46, 91] width 45 height 24
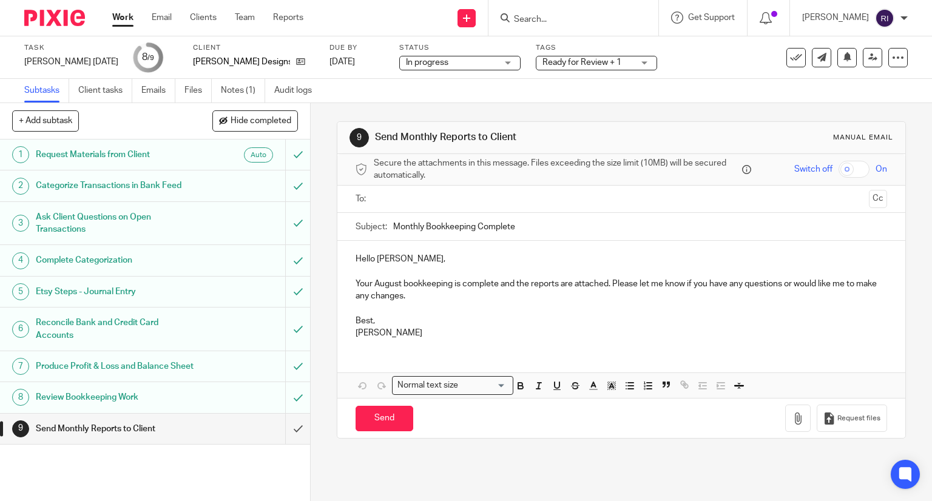
click at [612, 61] on div "Ready for Review + 1" at bounding box center [596, 63] width 121 height 15
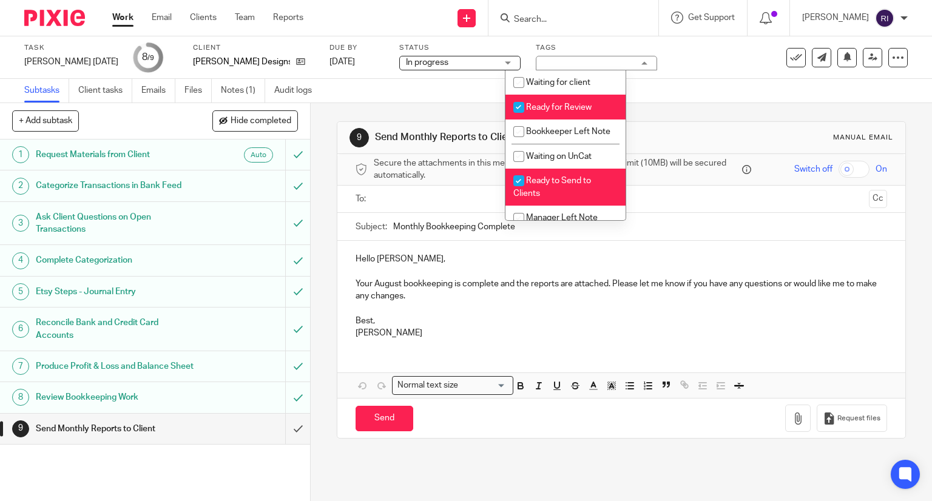
click at [518, 113] on input "checkbox" at bounding box center [519, 107] width 23 height 23
checkbox input "false"
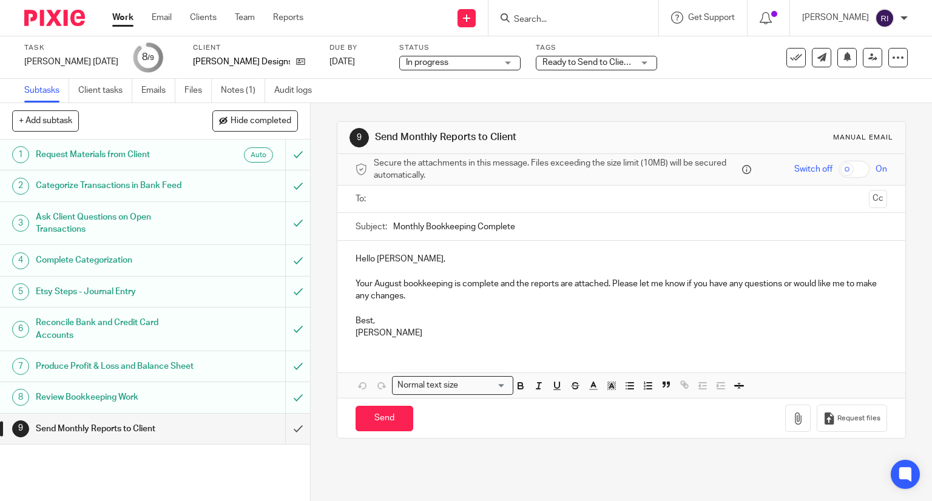
click at [411, 81] on div "Subtasks Client tasks Emails Files Notes (1) Audit logs" at bounding box center [466, 91] width 932 height 24
click at [120, 15] on link "Work" at bounding box center [122, 18] width 21 height 12
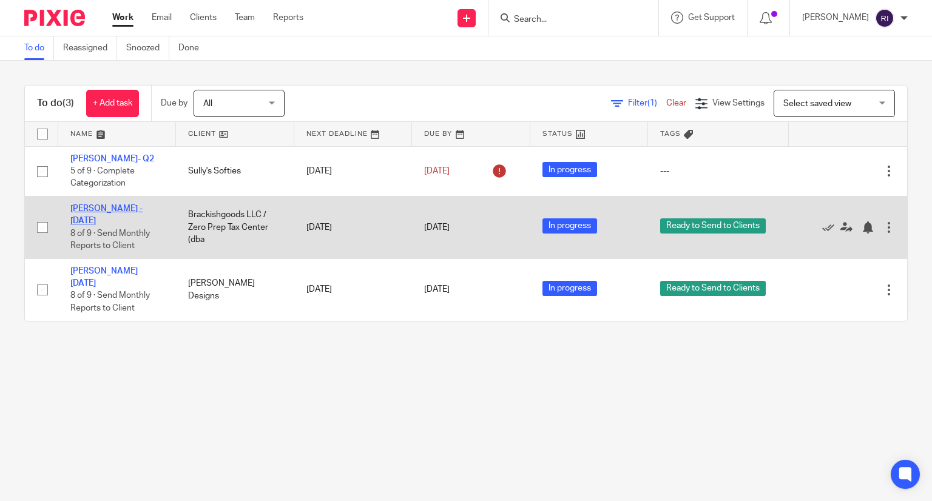
click at [121, 210] on link "[PERSON_NAME] - [DATE]" at bounding box center [106, 215] width 72 height 21
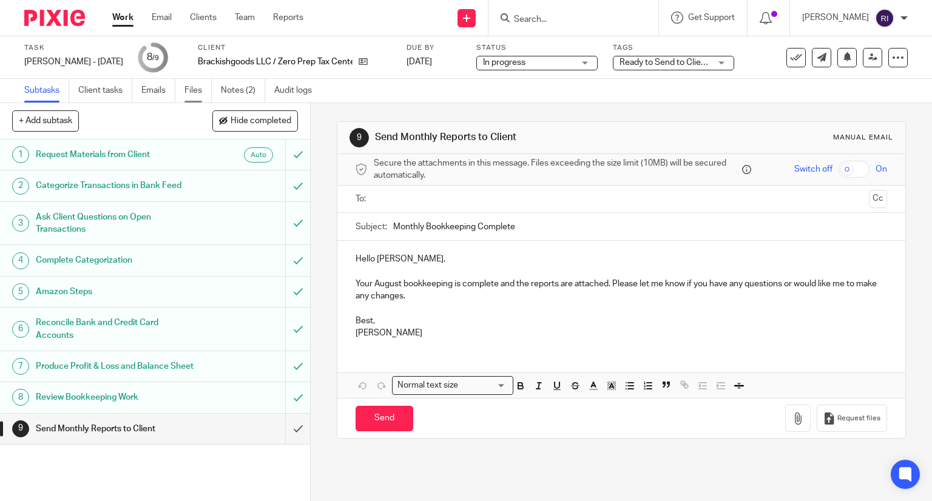
click at [195, 86] on link "Files" at bounding box center [198, 91] width 27 height 24
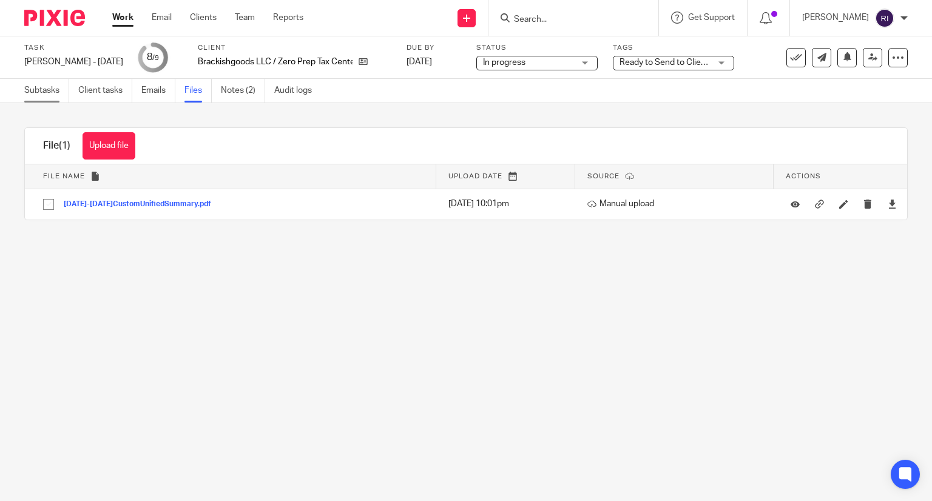
click at [52, 85] on link "Subtasks" at bounding box center [46, 91] width 45 height 24
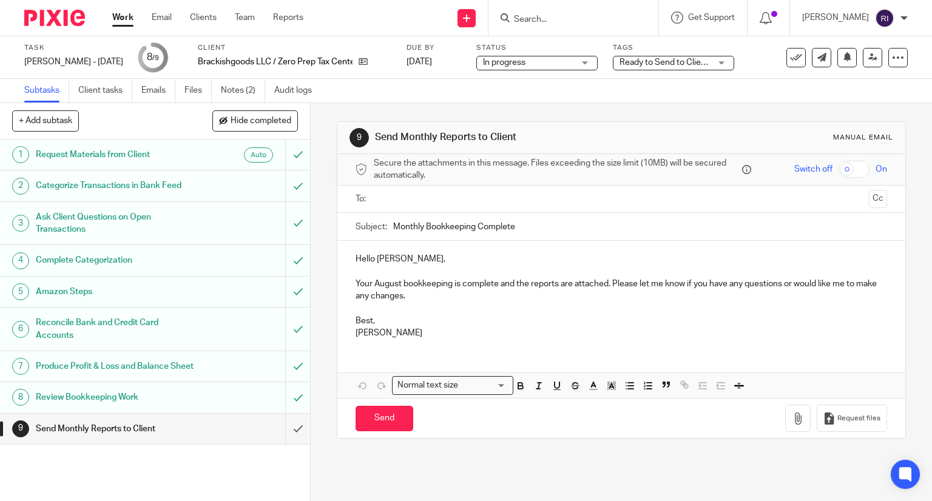
click at [452, 202] on input "text" at bounding box center [621, 199] width 486 height 14
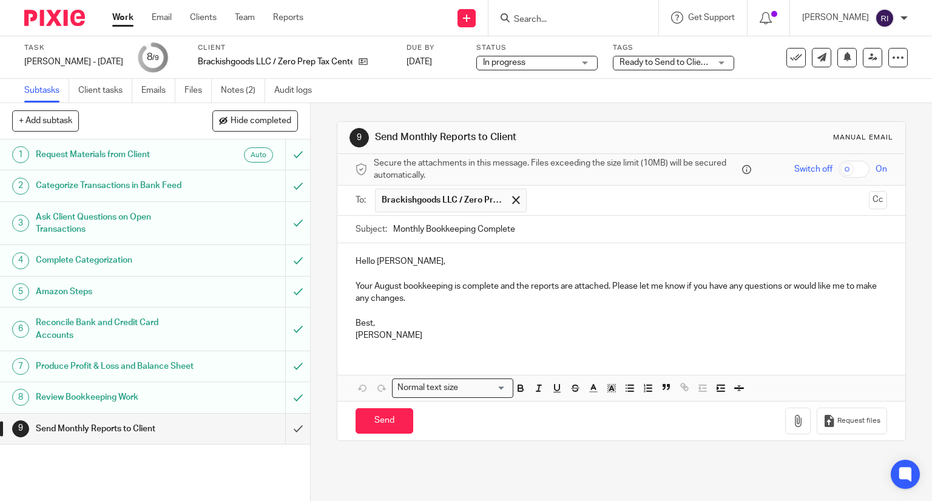
click at [350, 282] on div "Hello [PERSON_NAME], Your August bookkeeping is complete and the reports are at…" at bounding box center [622, 296] width 569 height 107
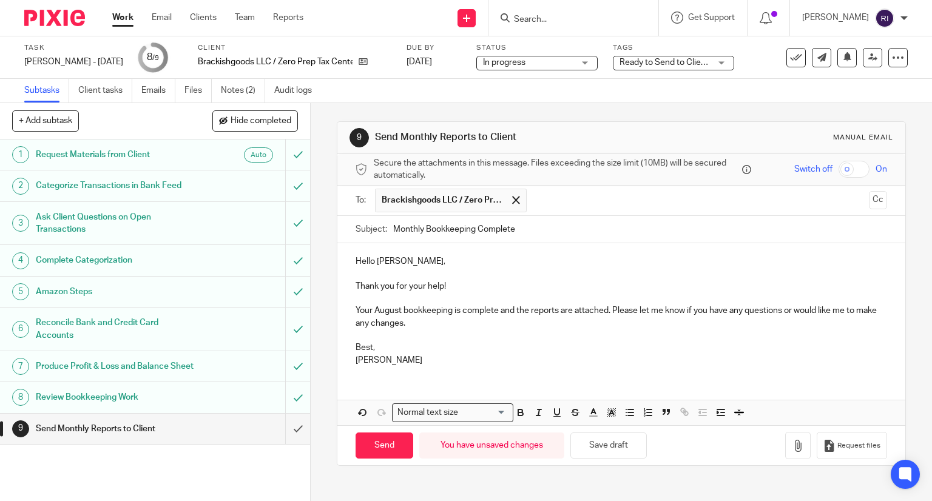
click at [359, 348] on p "Best," at bounding box center [622, 348] width 532 height 12
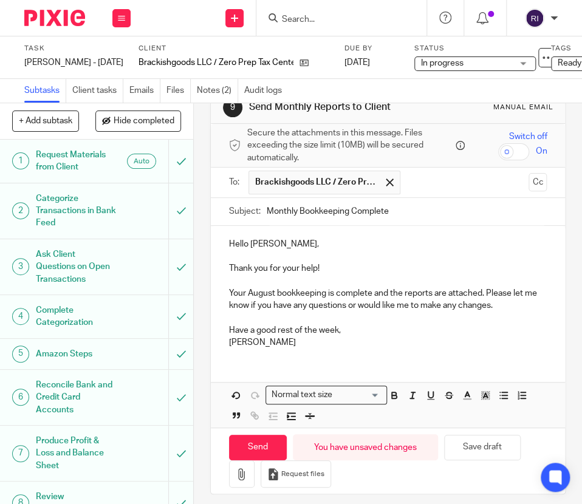
scroll to position [24, 0]
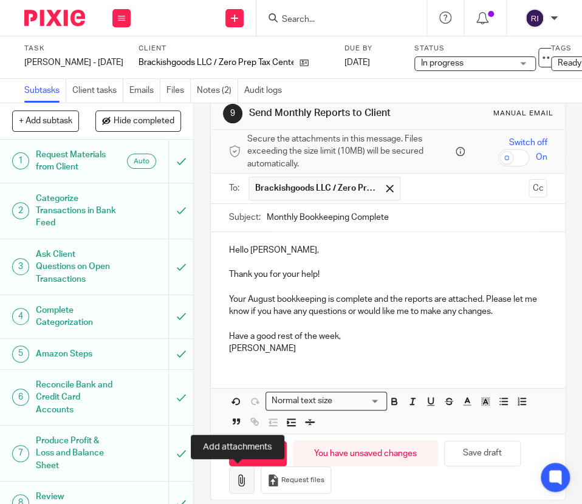
click at [240, 474] on icon "button" at bounding box center [242, 480] width 12 height 12
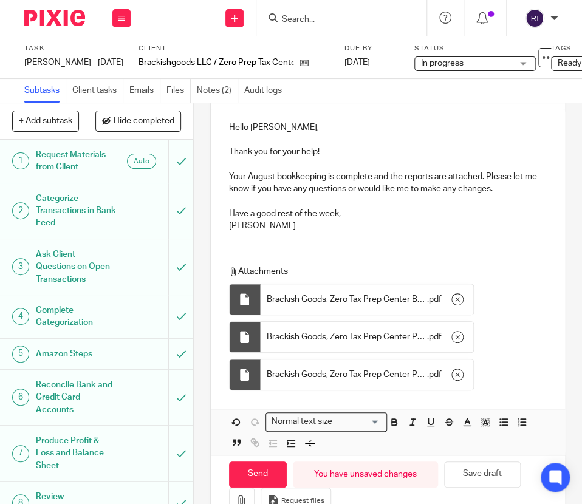
scroll to position [148, 0]
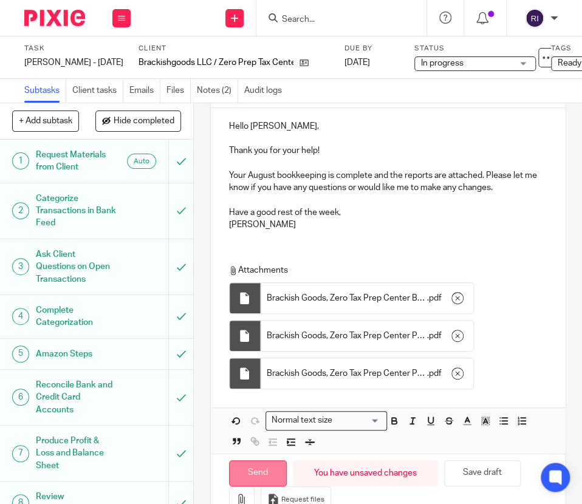
click at [256, 476] on input "Send" at bounding box center [258, 473] width 58 height 26
type input "Sent"
